Goal: Navigation & Orientation: Find specific page/section

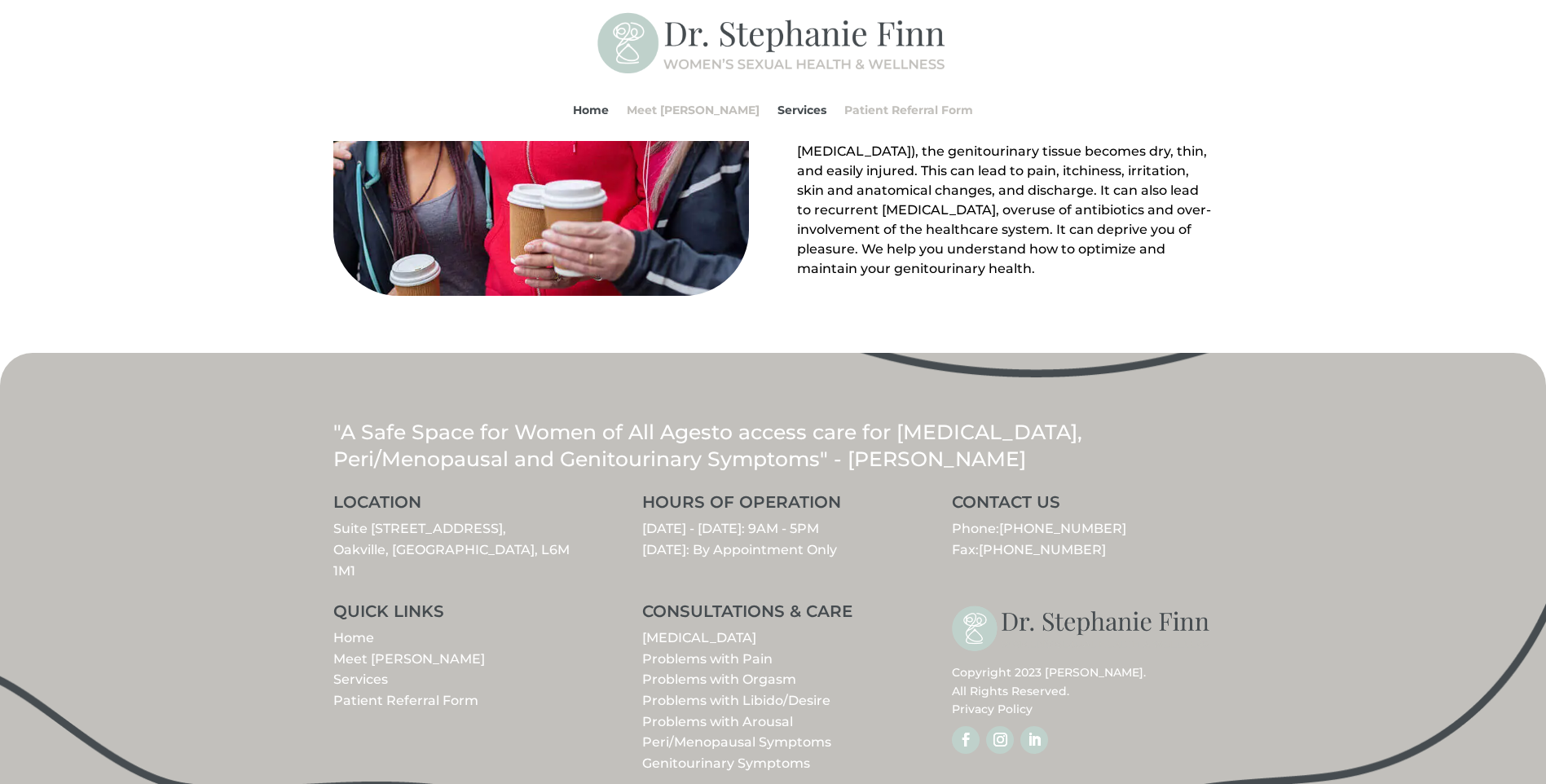
scroll to position [1790, 0]
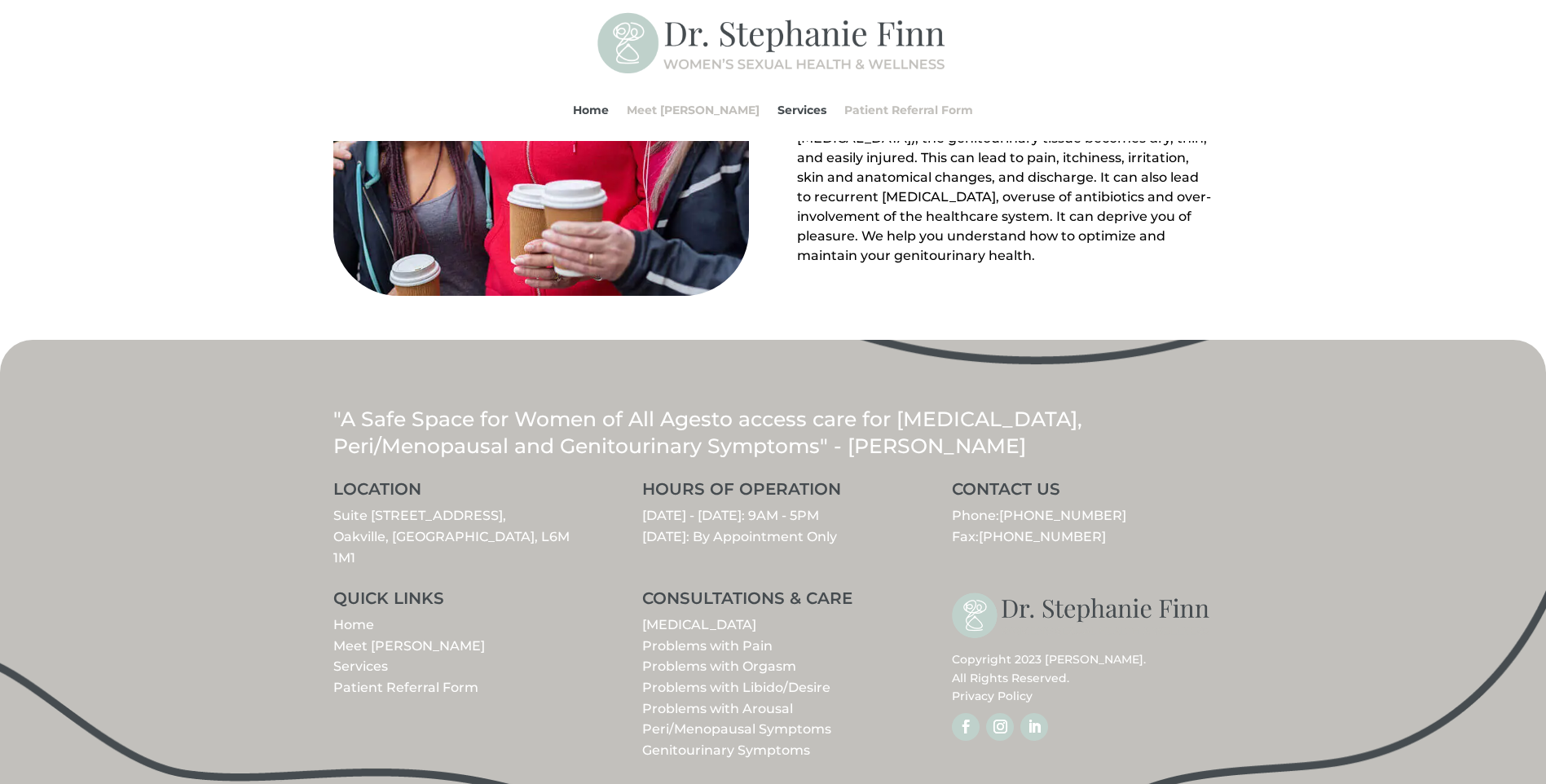
click at [386, 680] on link "Patient Referral Form" at bounding box center [406, 687] width 145 height 16
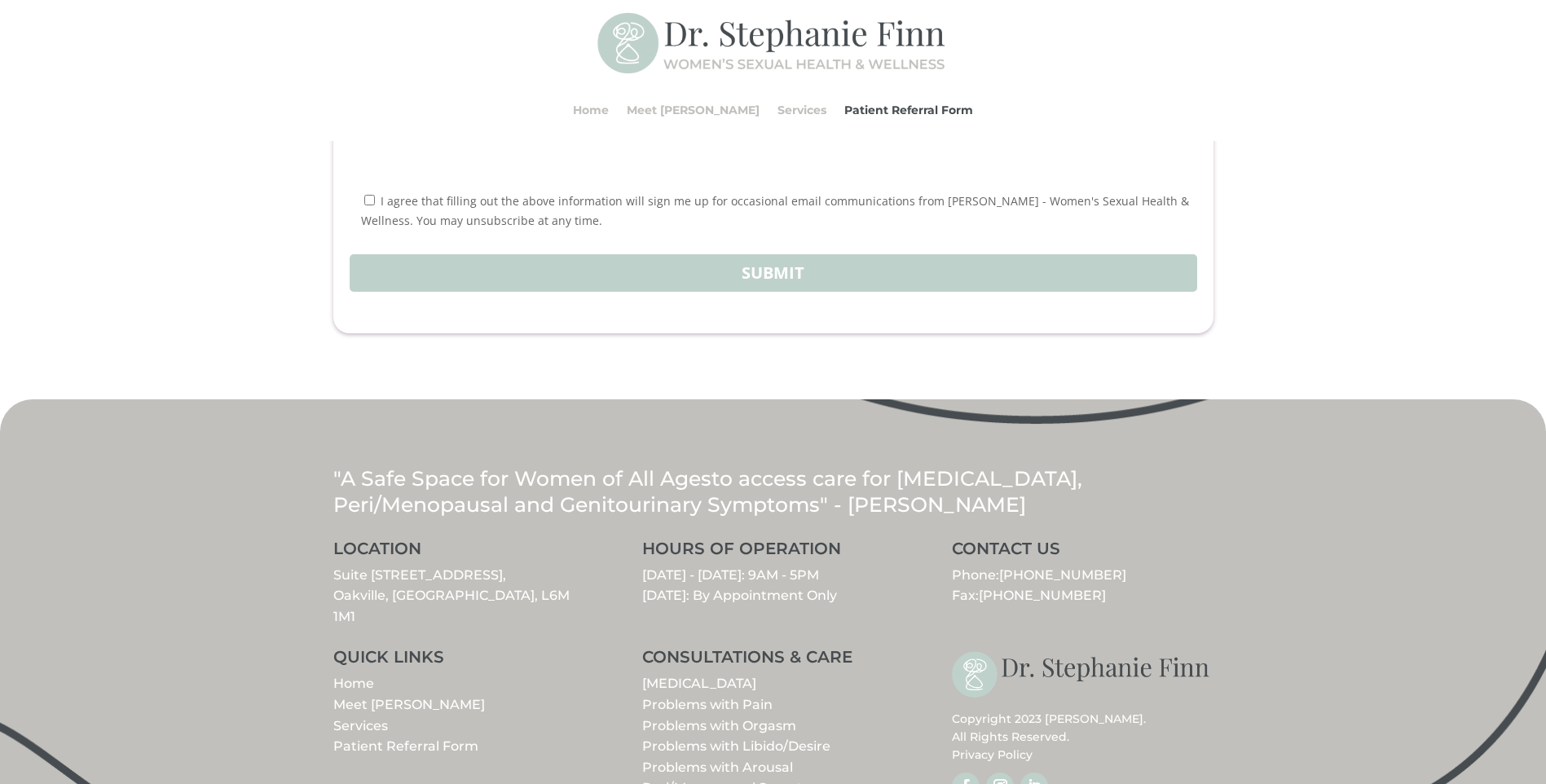
scroll to position [1874, 0]
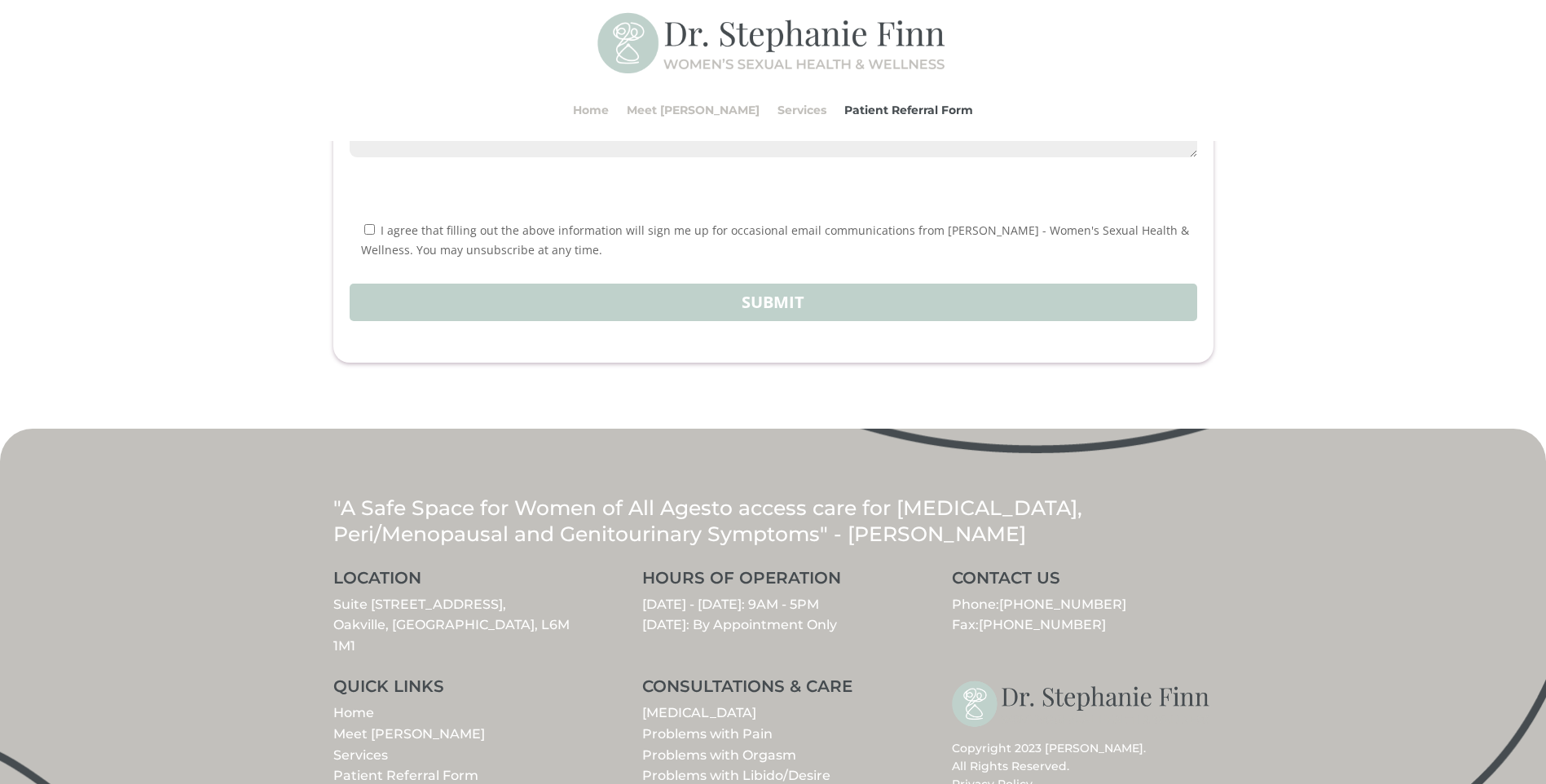
click at [364, 734] on link "Meet [PERSON_NAME]" at bounding box center [408, 734] width 152 height 16
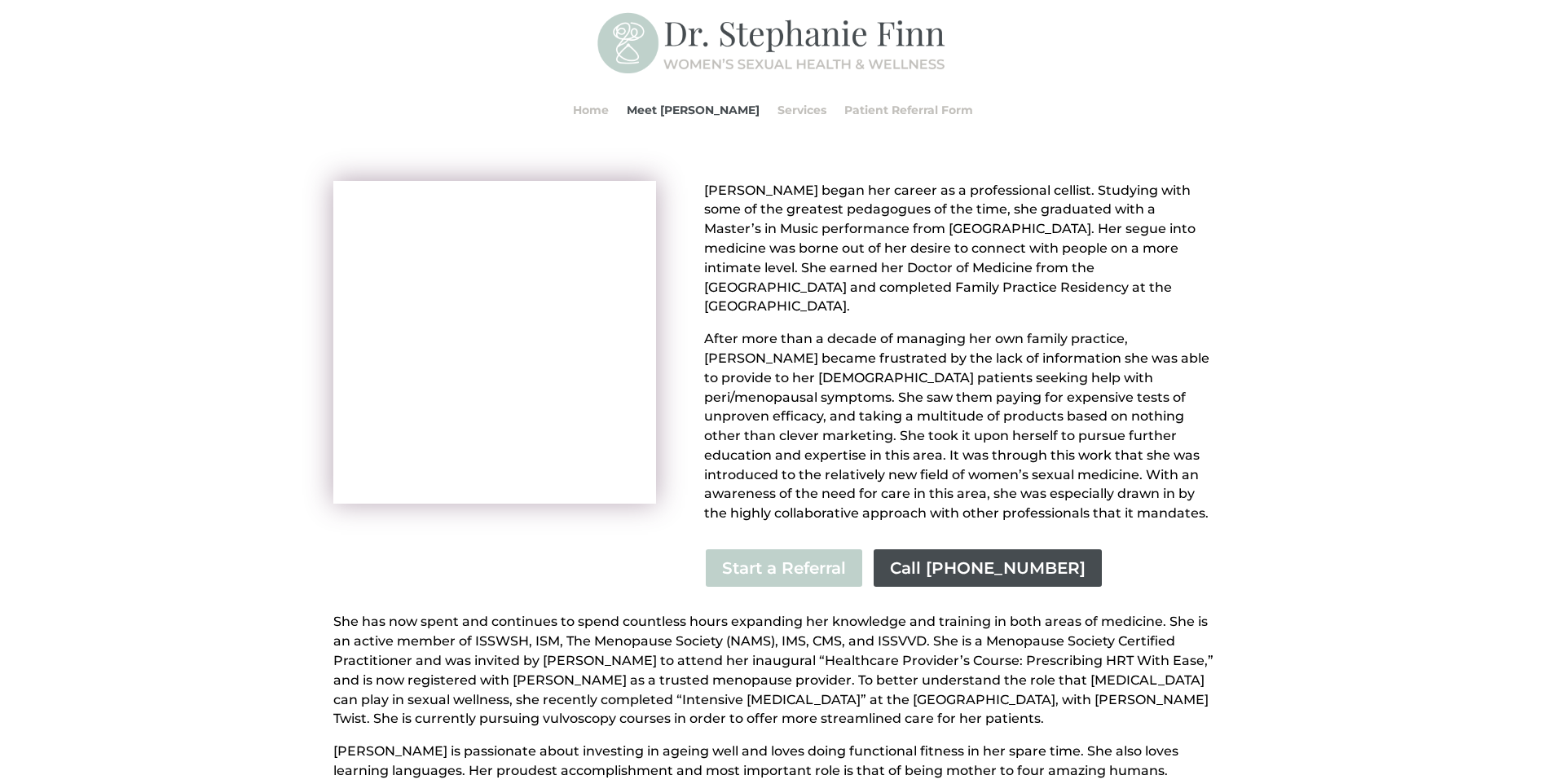
scroll to position [163, 0]
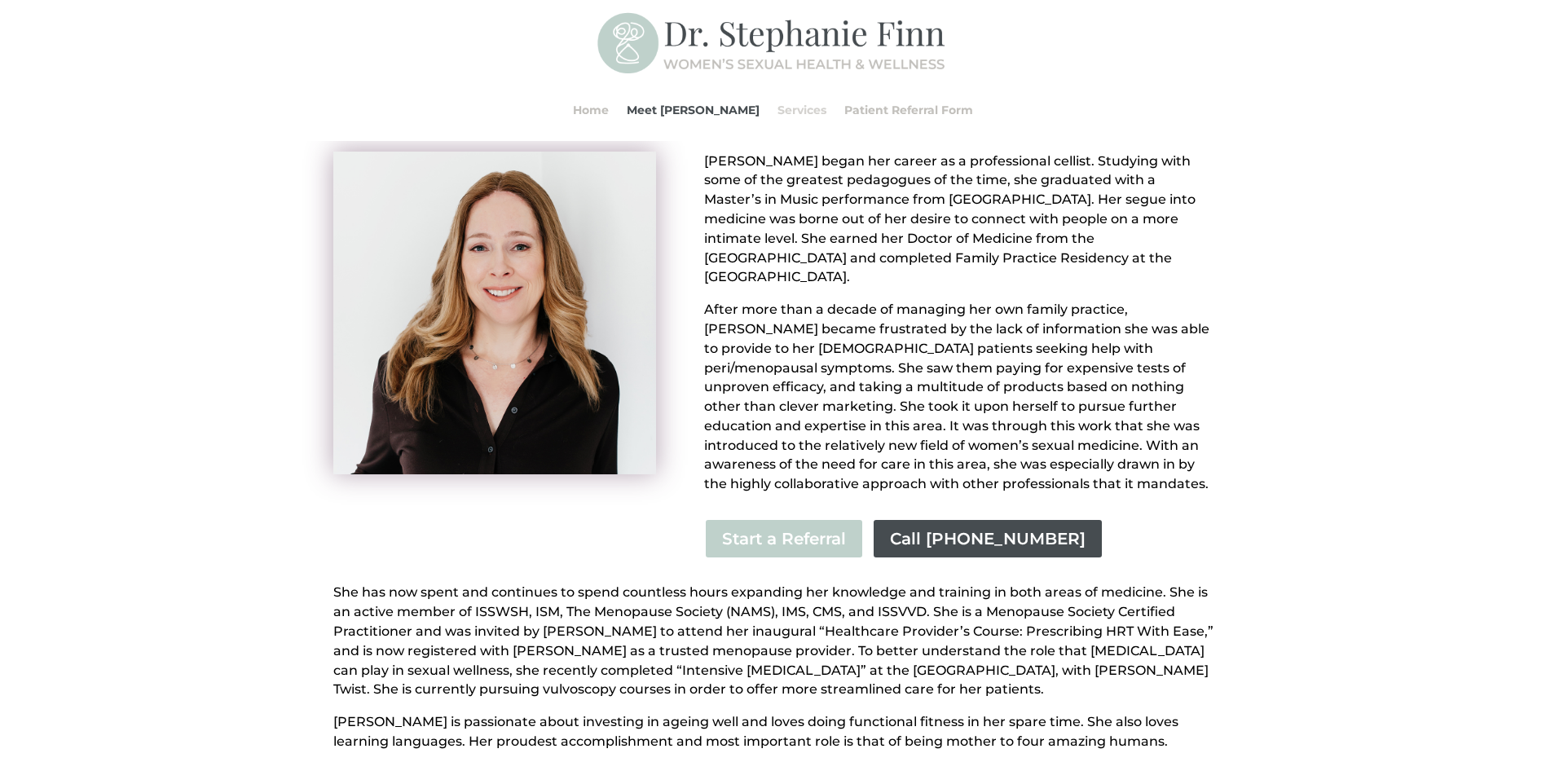
click at [780, 111] on link "Services" at bounding box center [802, 110] width 48 height 62
